Goal: Information Seeking & Learning: Learn about a topic

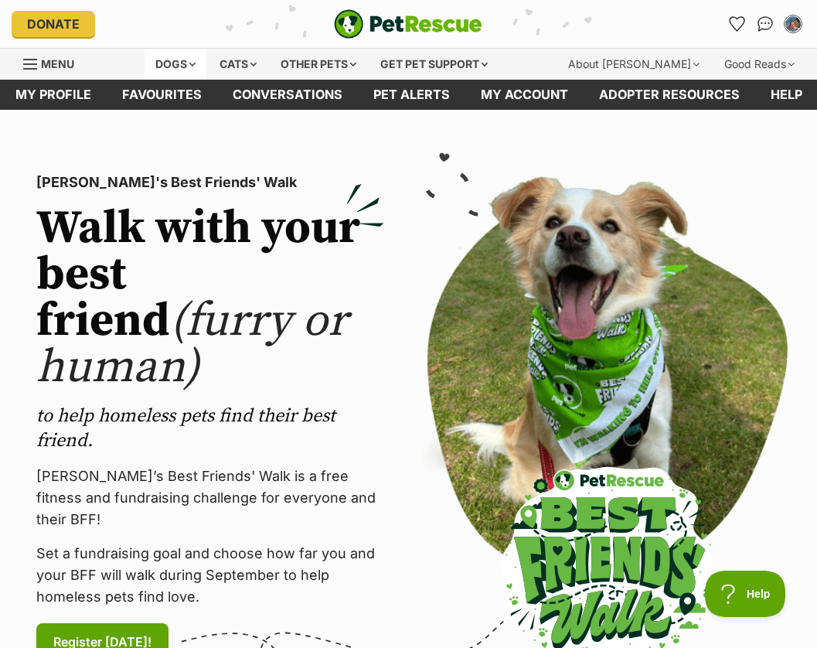
click at [201, 60] on div "Dogs" at bounding box center [176, 64] width 62 height 31
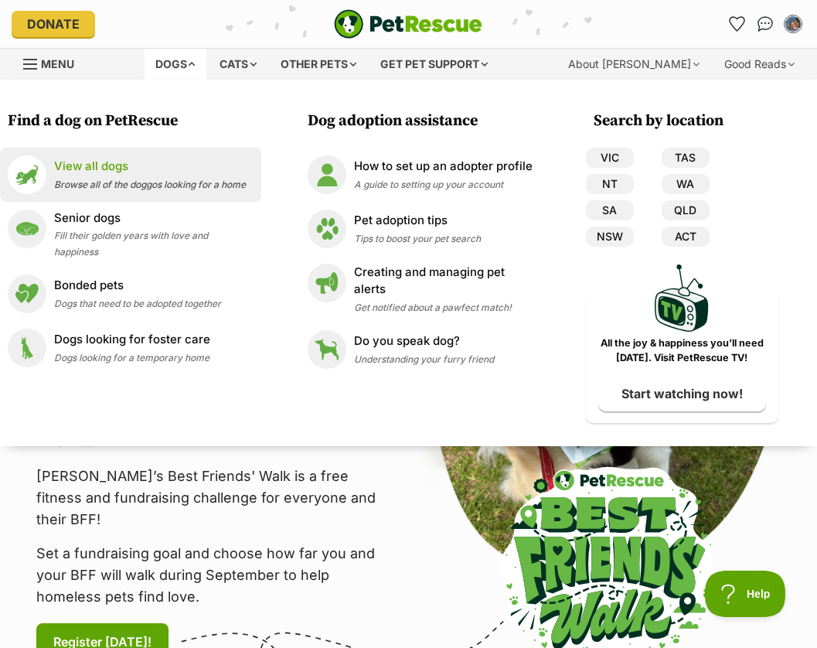
click at [148, 172] on p "View all dogs" at bounding box center [150, 167] width 192 height 18
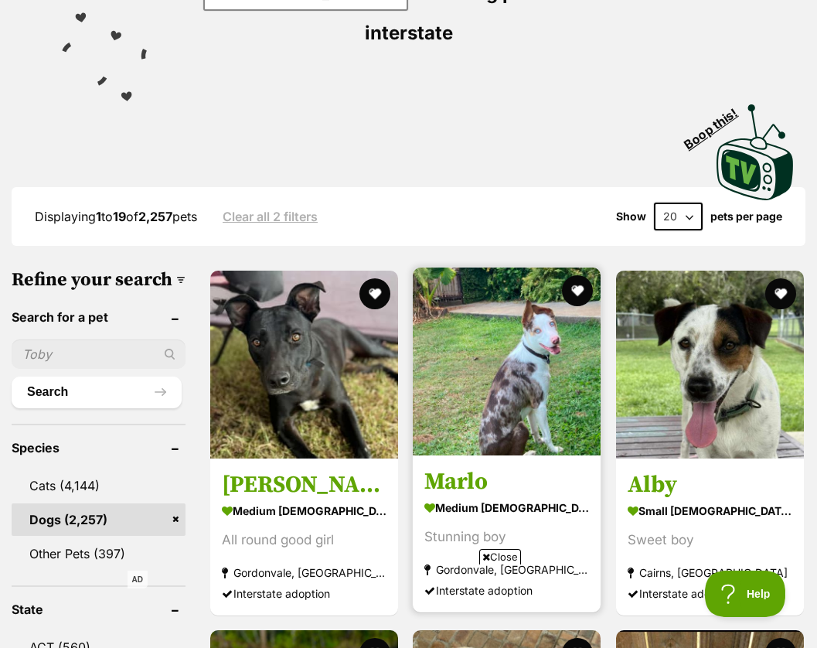
scroll to position [309, 0]
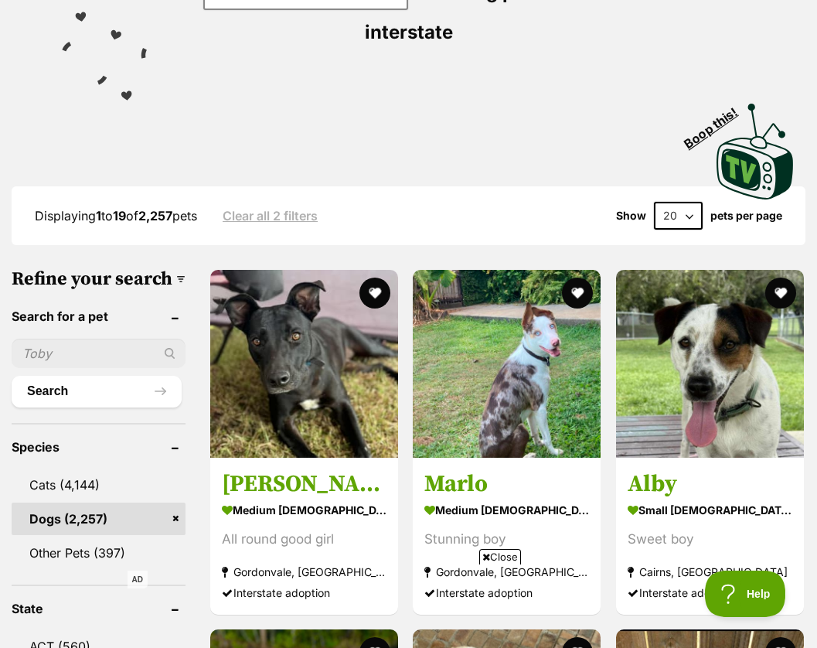
click at [689, 202] on select "20 40 60" at bounding box center [678, 216] width 49 height 28
select select "60"
click at [654, 202] on select "20 40 60" at bounding box center [678, 216] width 49 height 28
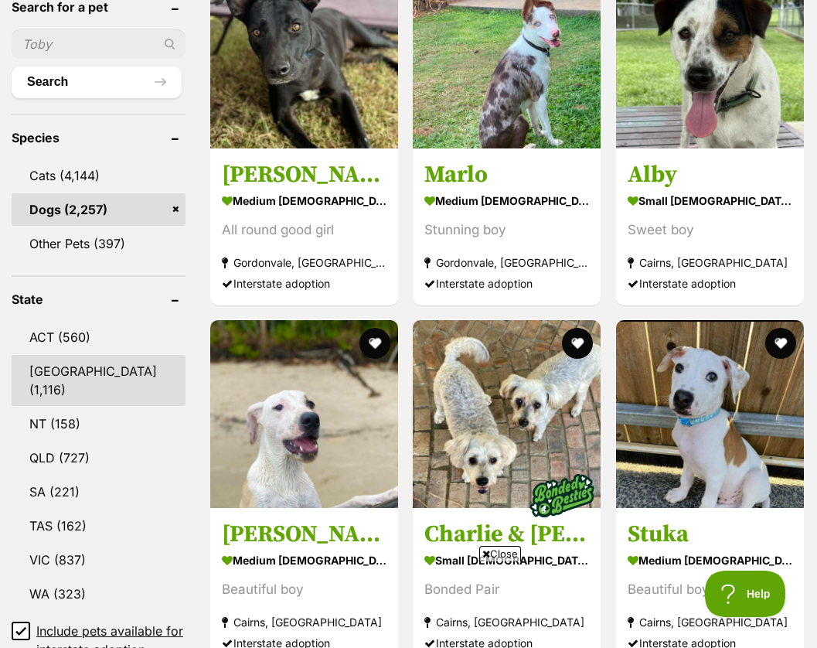
click at [69, 355] on link "NSW (1,116)" at bounding box center [99, 380] width 174 height 51
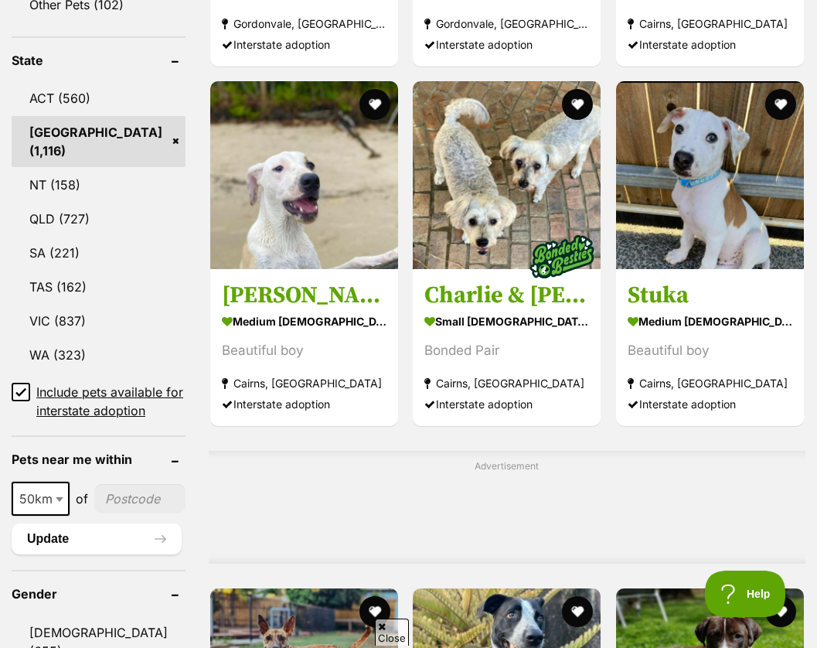
scroll to position [1005, 0]
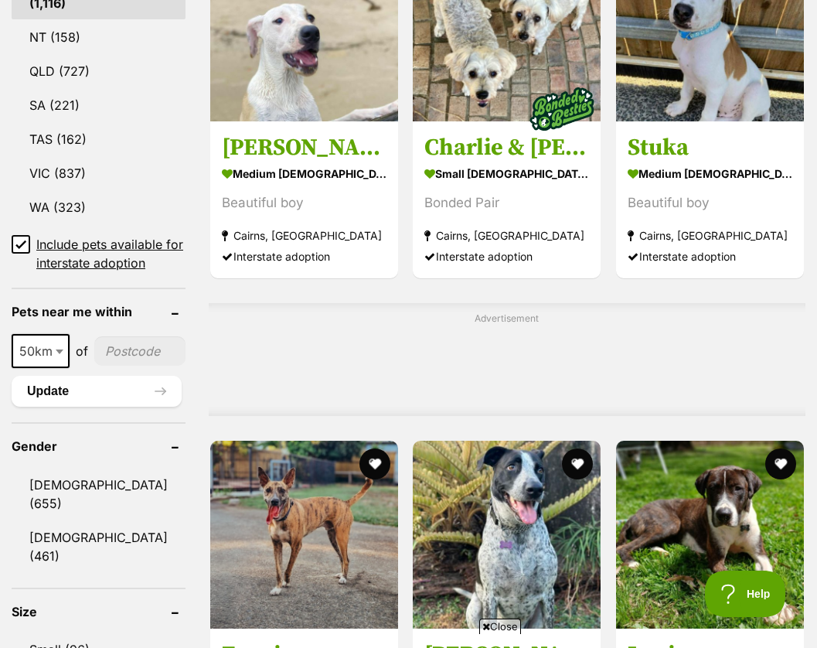
click at [49, 340] on span "50km" at bounding box center [40, 351] width 55 height 22
select select "100"
click at [127, 336] on input"] "postcode" at bounding box center [143, 350] width 86 height 29
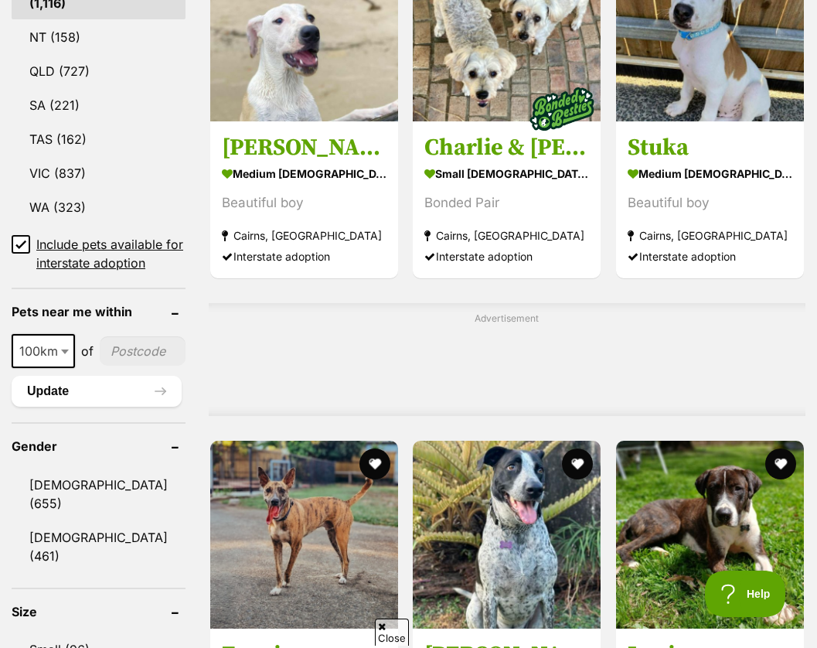
type input"] "2800"
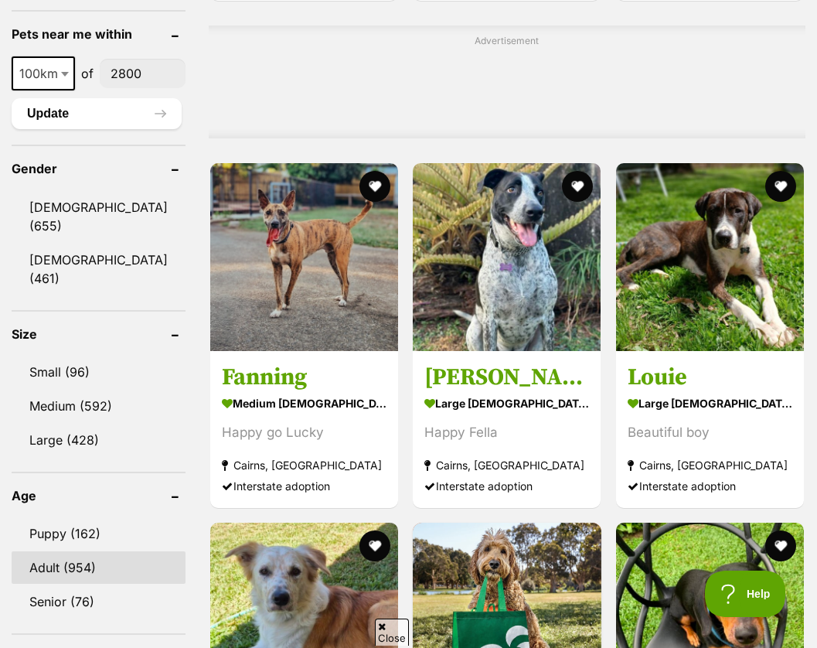
scroll to position [1314, 0]
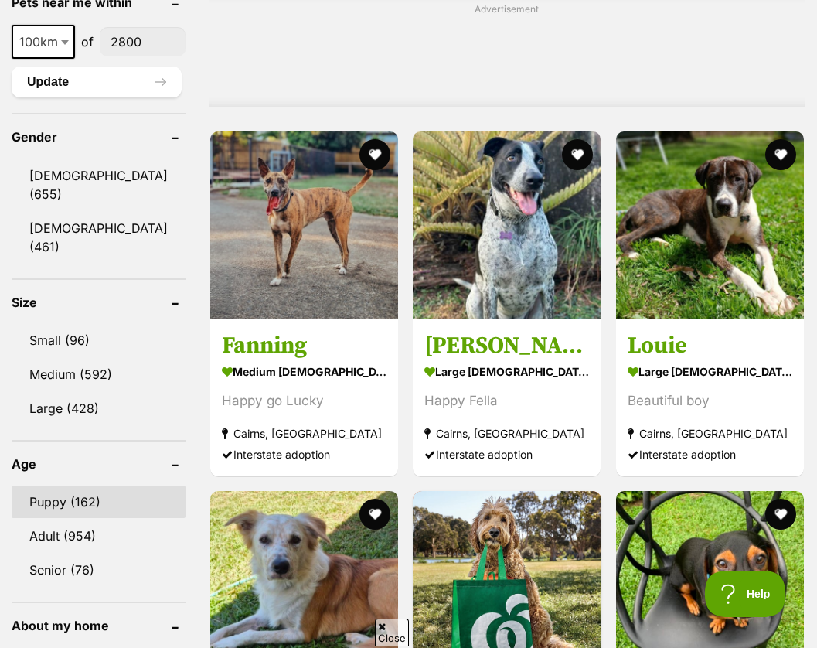
click at [80, 486] on link "Puppy (162)" at bounding box center [99, 502] width 174 height 32
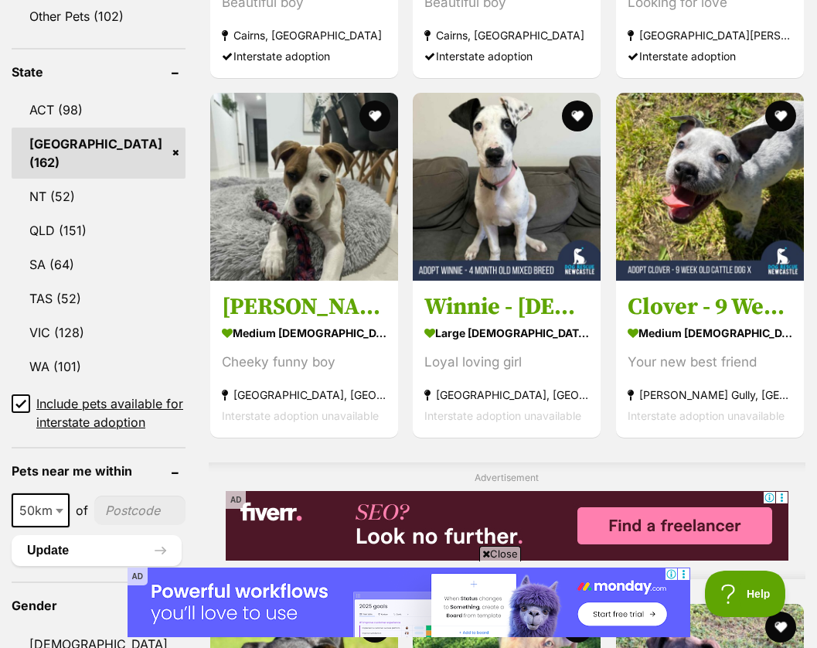
click at [138, 496] on input"] "postcode" at bounding box center [139, 510] width 91 height 29
type input"] "2800"
click at [107, 535] on button "Update" at bounding box center [97, 550] width 170 height 31
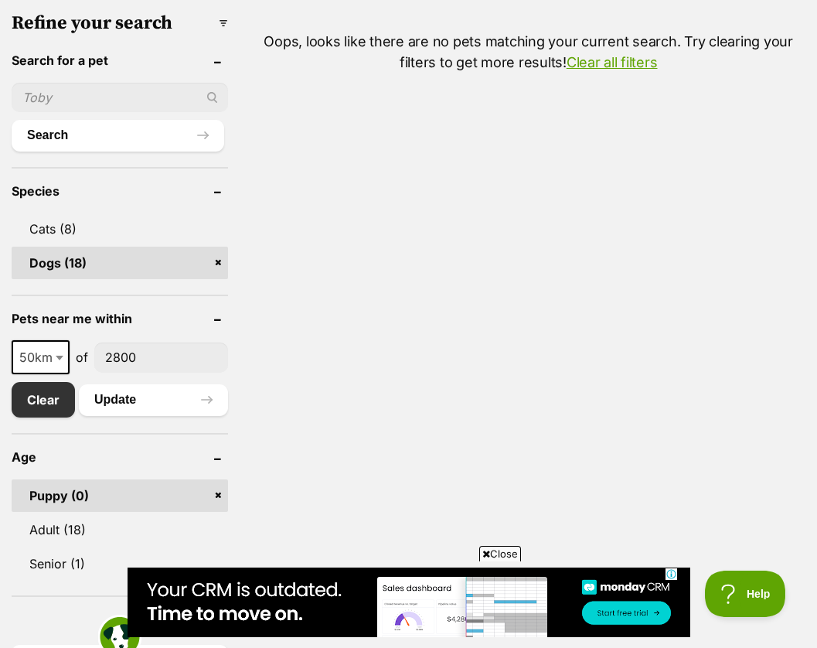
scroll to position [541, 0]
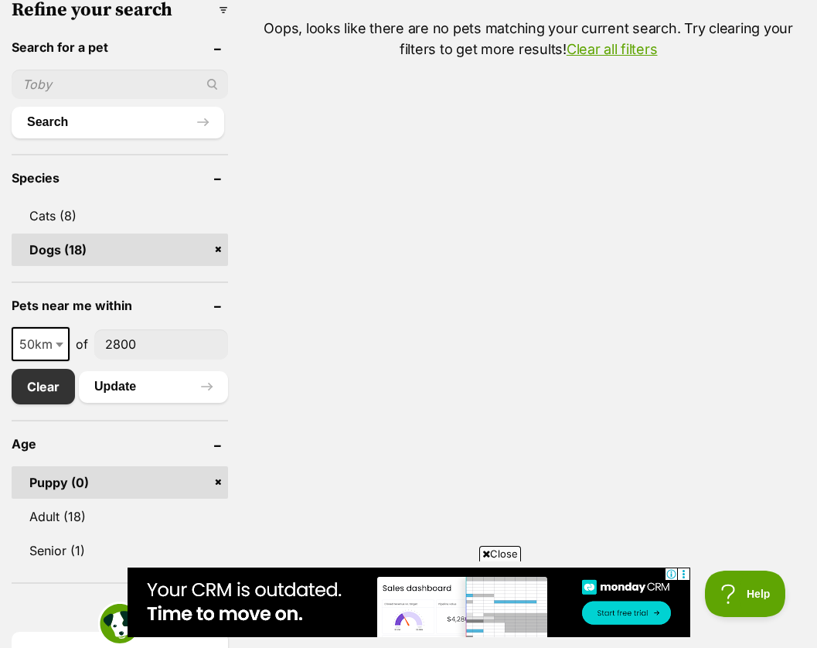
click at [56, 335] on span at bounding box center [60, 344] width 15 height 34
select select "100"
click at [143, 390] on button "Update" at bounding box center [153, 386] width 149 height 31
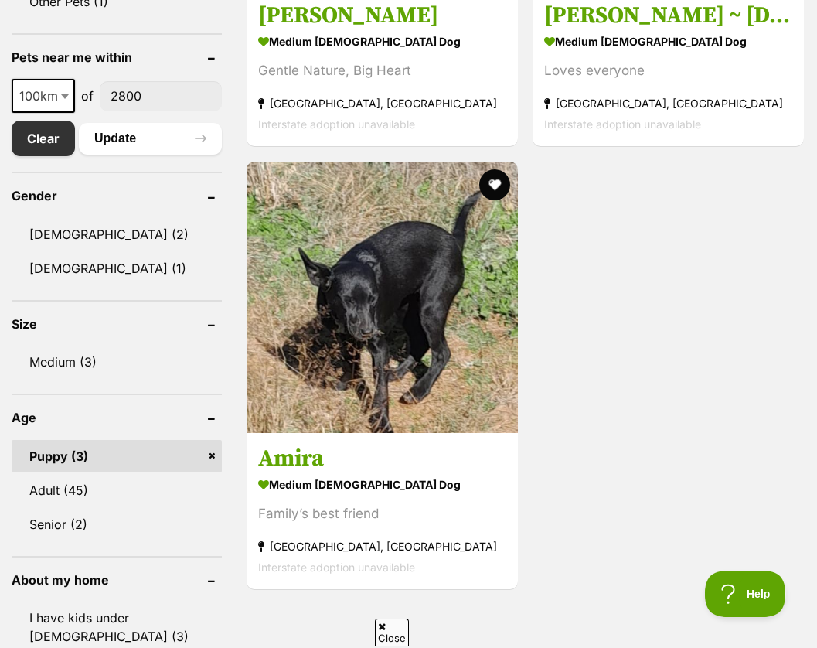
scroll to position [773, 0]
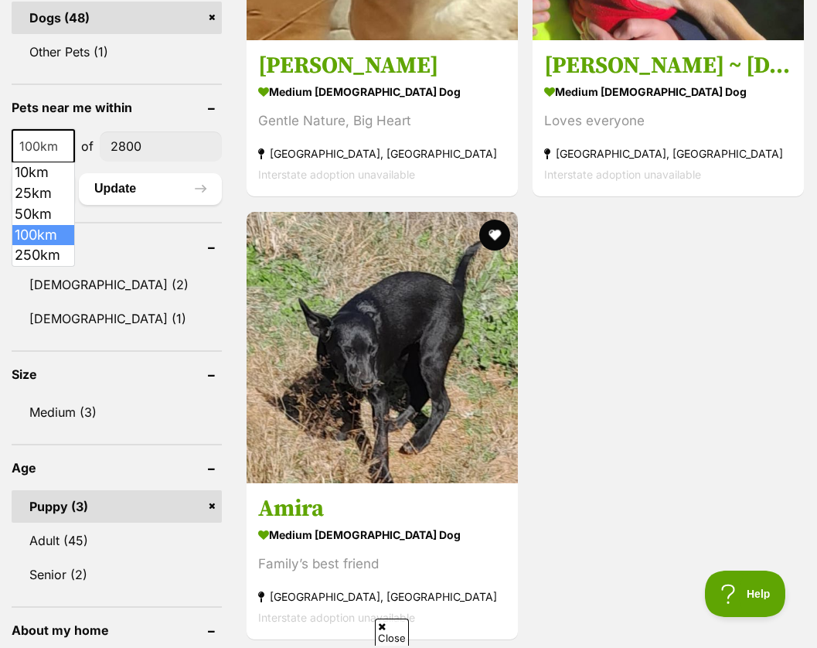
click at [70, 145] on span at bounding box center [66, 146] width 15 height 34
select select "250"
click at [143, 182] on button "Update" at bounding box center [150, 188] width 143 height 31
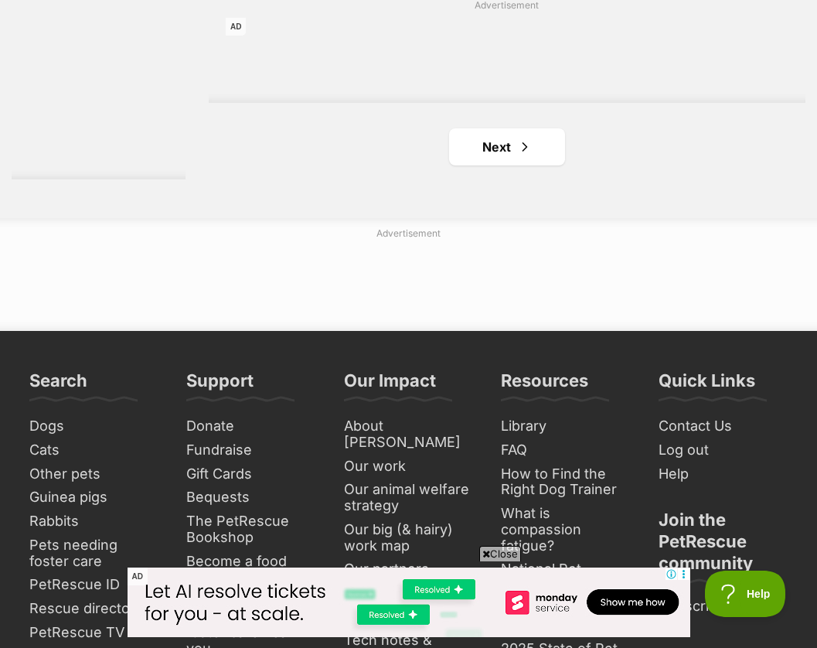
scroll to position [3093, 0]
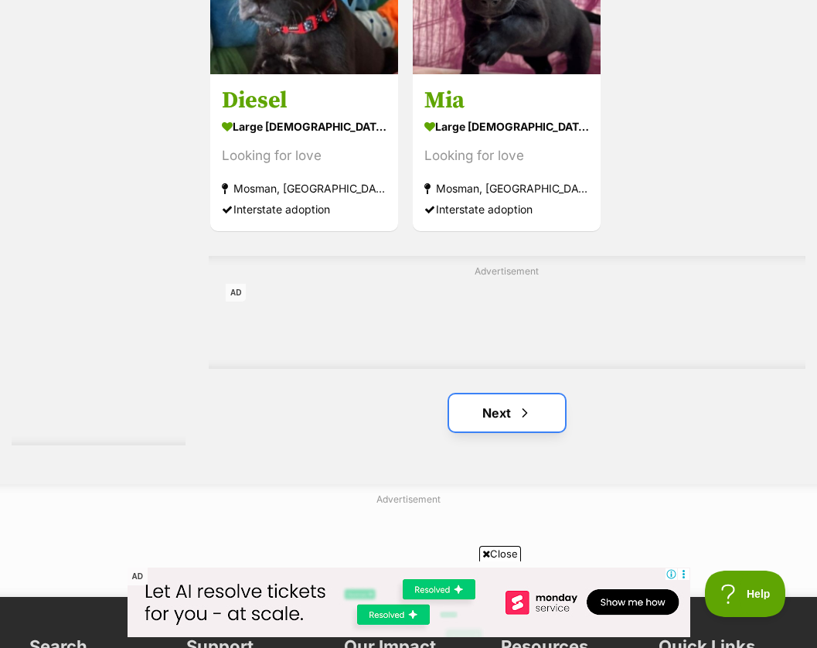
click at [535, 431] on link "Next" at bounding box center [507, 412] width 116 height 37
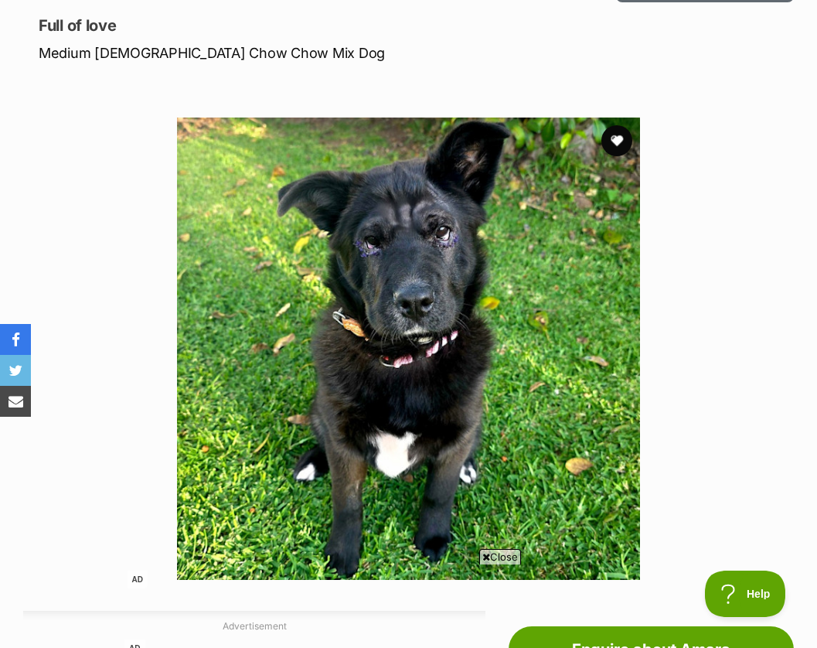
scroll to position [232, 0]
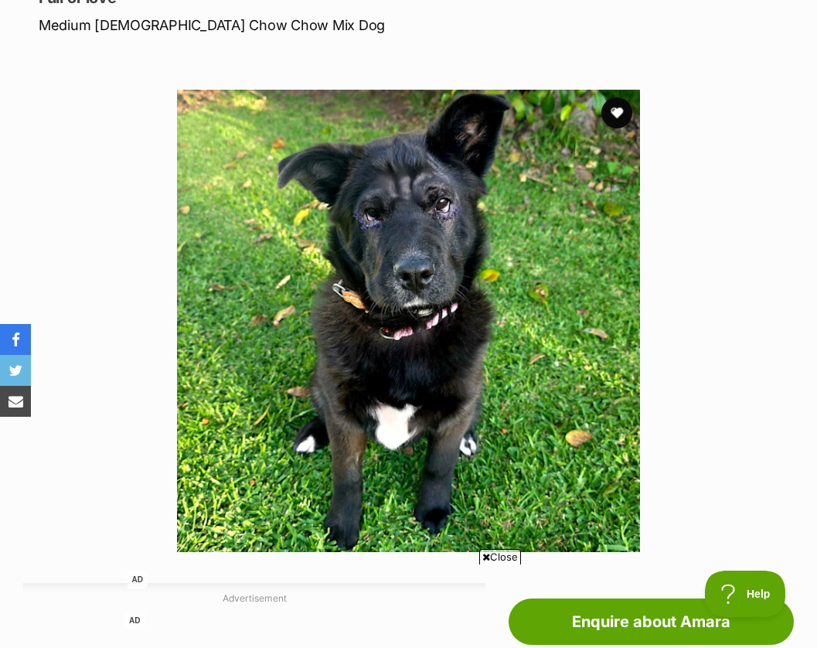
click at [387, 225] on img at bounding box center [408, 321] width 462 height 462
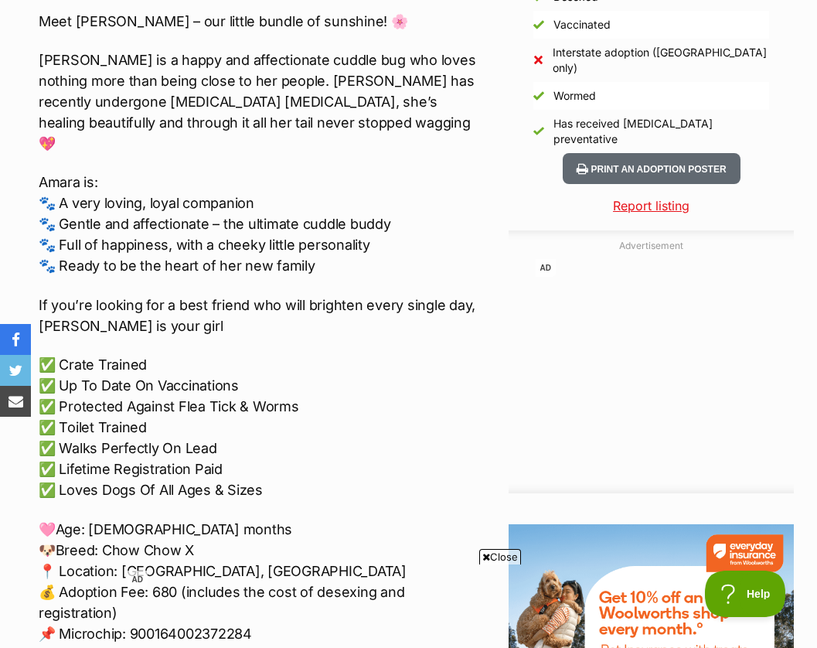
scroll to position [1469, 0]
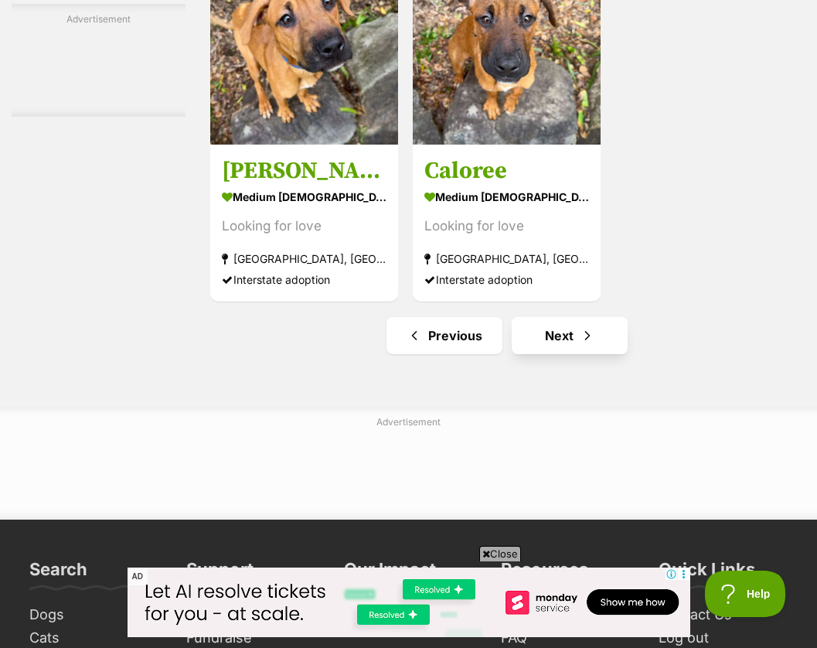
scroll to position [3170, 0]
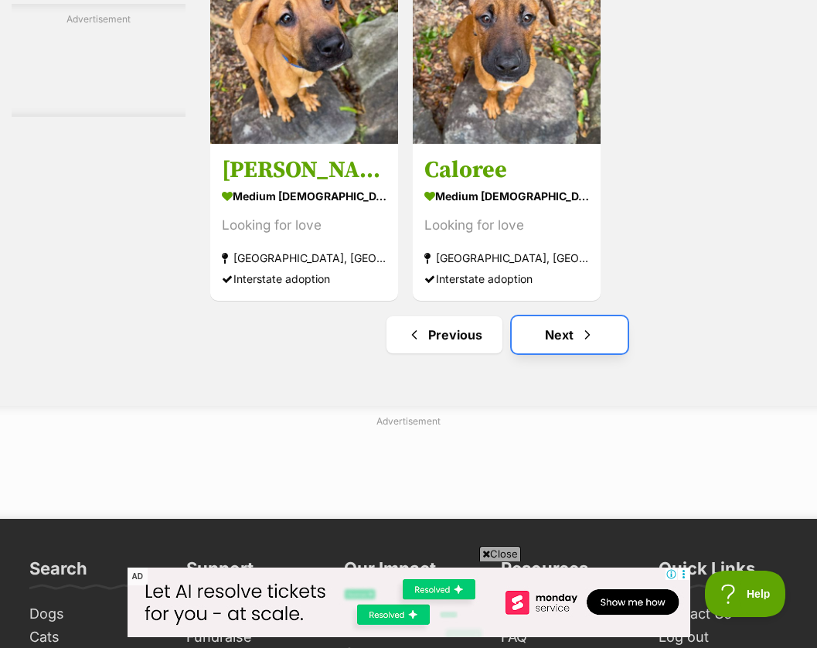
click at [567, 353] on link "Next" at bounding box center [570, 334] width 116 height 37
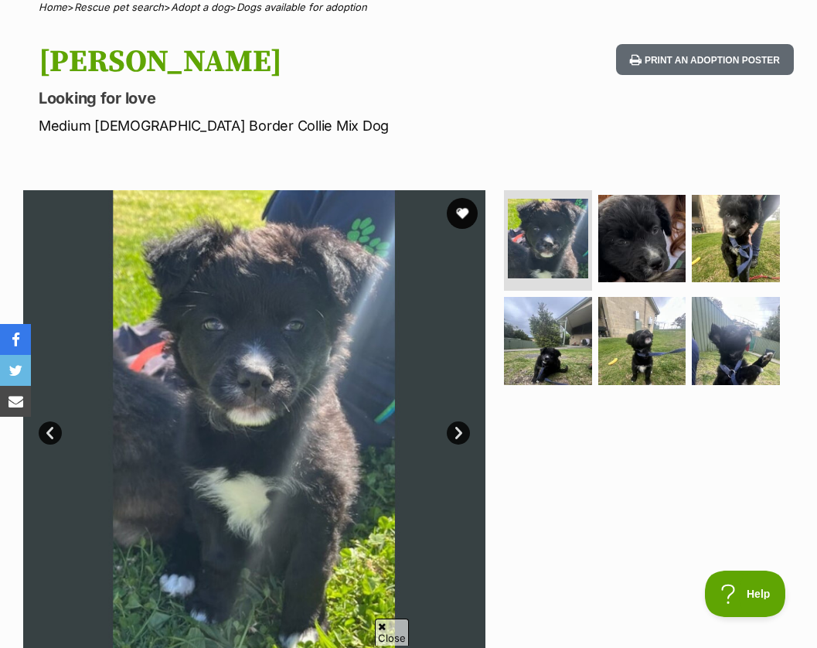
scroll to position [155, 0]
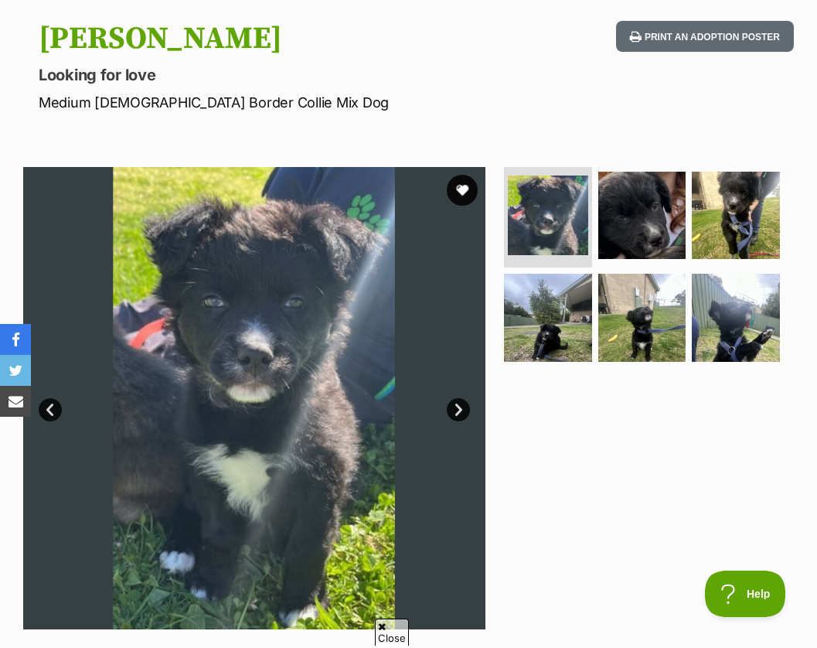
click at [453, 410] on link "Next" at bounding box center [458, 409] width 23 height 23
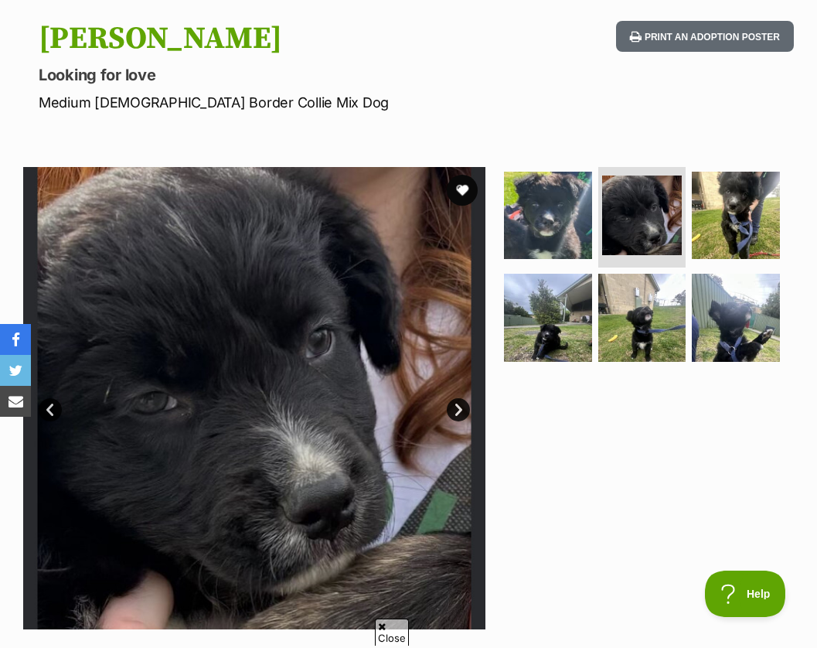
click at [453, 409] on link "Next" at bounding box center [458, 409] width 23 height 23
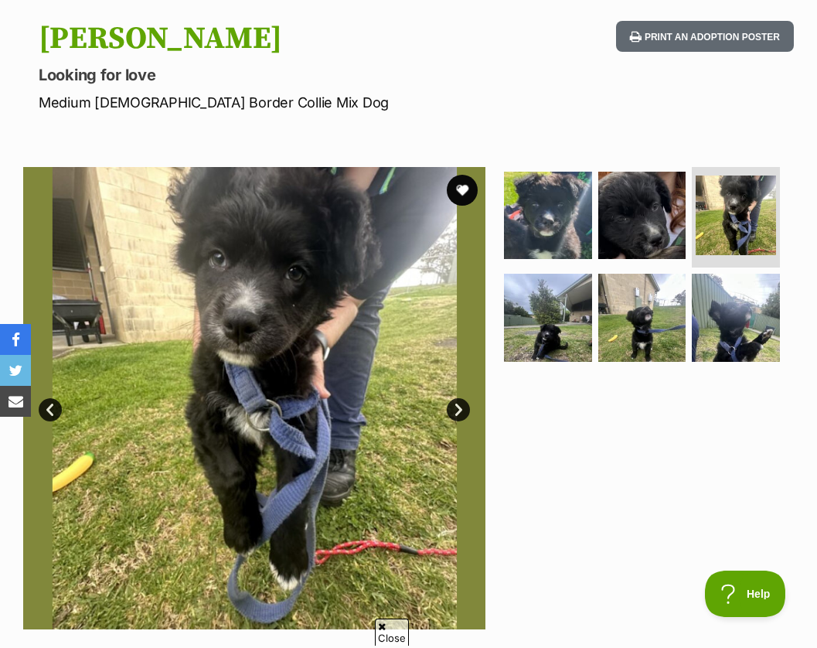
click at [453, 404] on link "Next" at bounding box center [458, 409] width 23 height 23
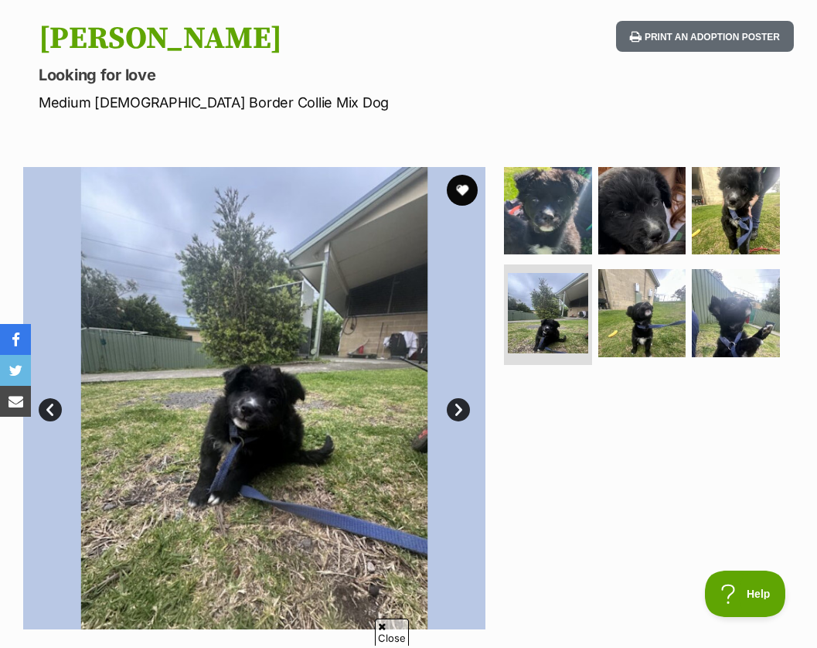
click at [454, 399] on link "Next" at bounding box center [458, 409] width 23 height 23
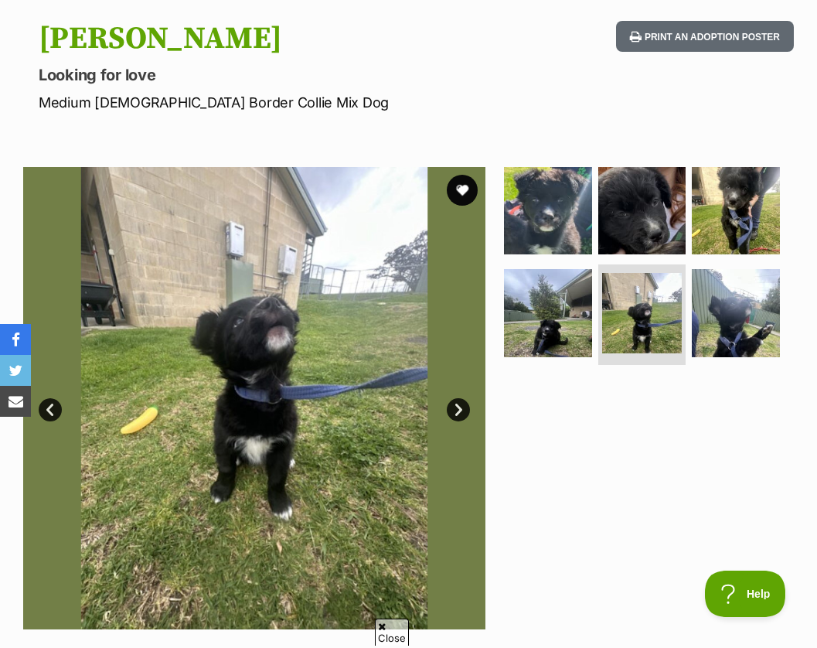
click at [454, 399] on link "Next" at bounding box center [458, 409] width 23 height 23
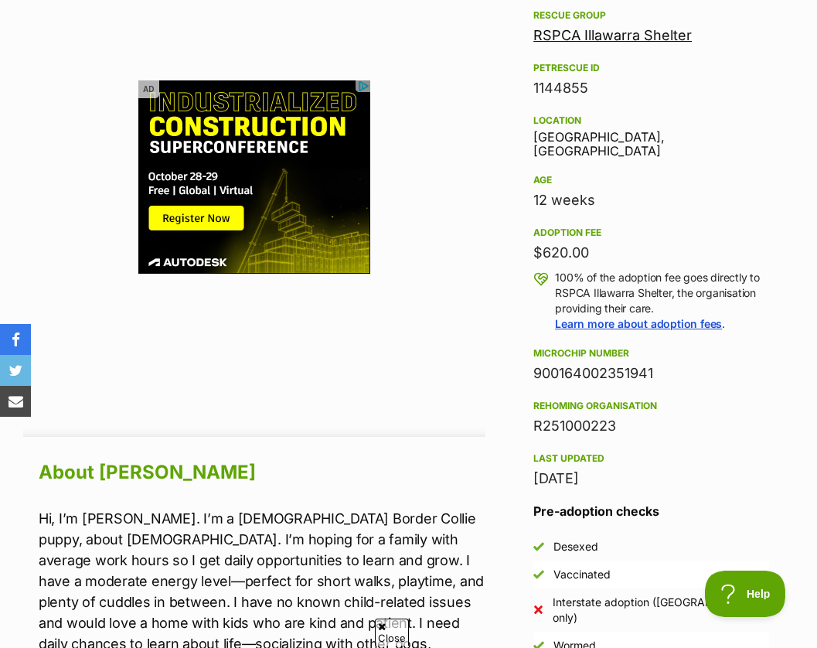
scroll to position [851, 0]
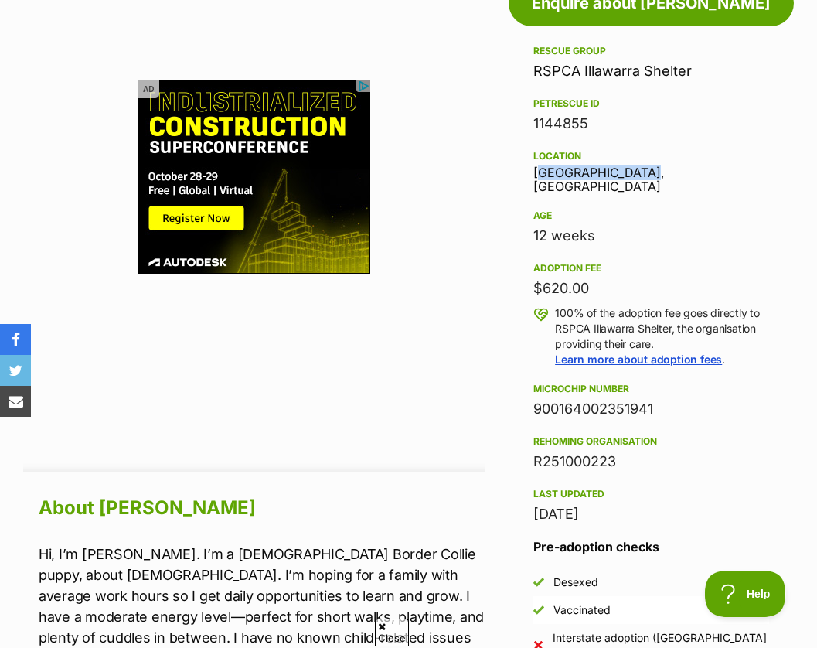
drag, startPoint x: 534, startPoint y: 172, endPoint x: 637, endPoint y: 180, distance: 103.1
click at [637, 180] on div "Rescue group RSPCA Illawarra Shelter PetRescue ID 1144855 Location [GEOGRAPHIC_…" at bounding box center [652, 283] width 236 height 483
copy div "[GEOGRAPHIC_DATA]"
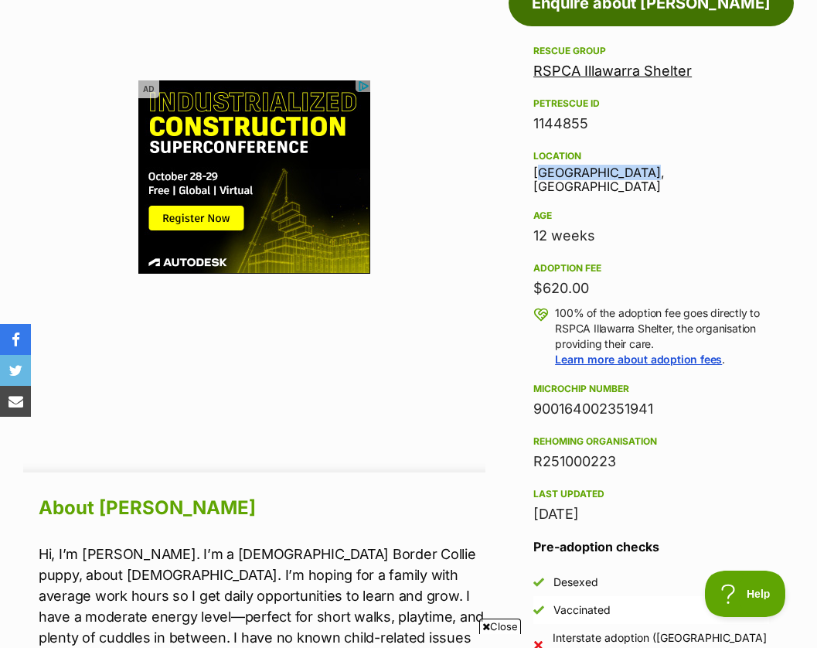
scroll to position [343, 0]
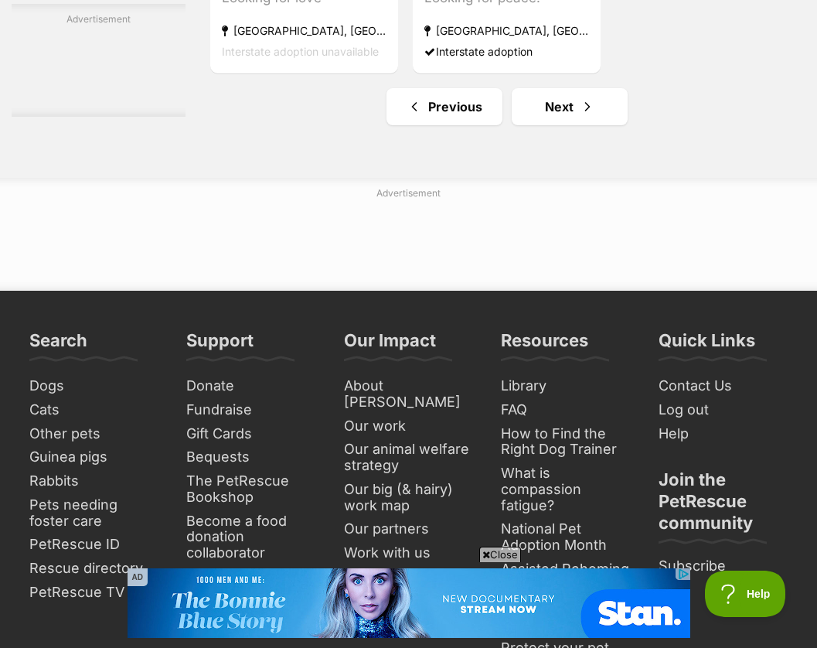
scroll to position [3402, 0]
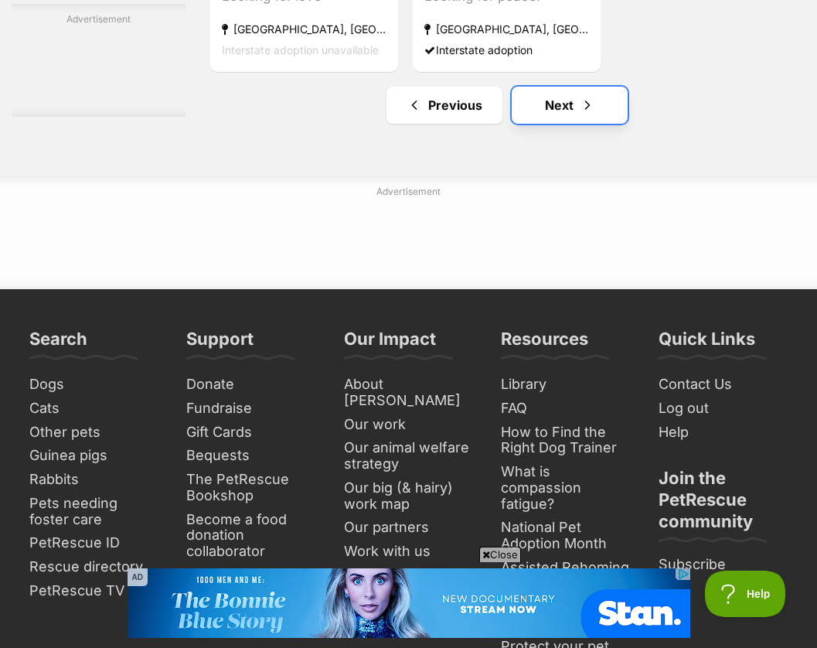
click at [580, 114] on span "Next page" at bounding box center [587, 105] width 15 height 19
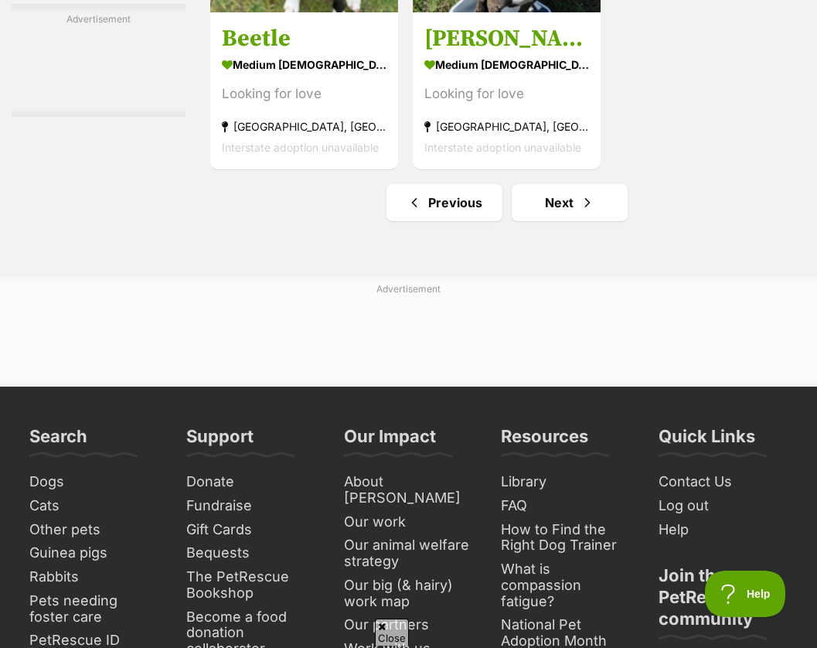
scroll to position [3325, 0]
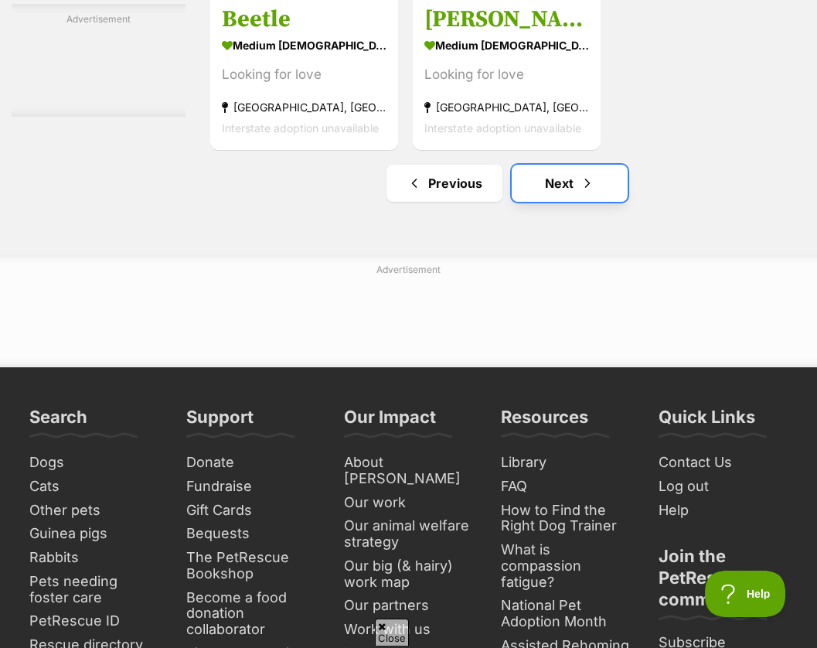
click at [585, 193] on span "Next page" at bounding box center [587, 183] width 15 height 19
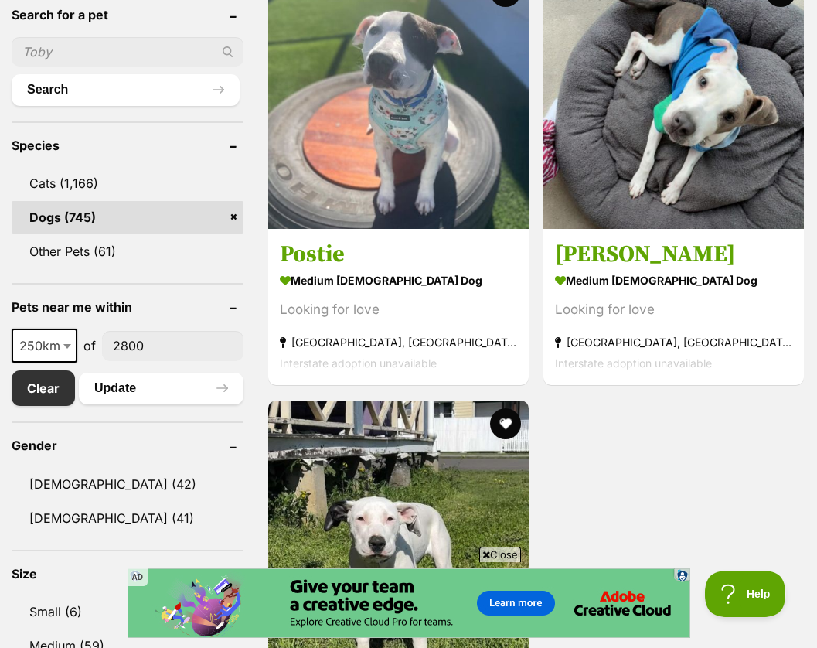
scroll to position [387, 0]
